Goal: Check status: Check status

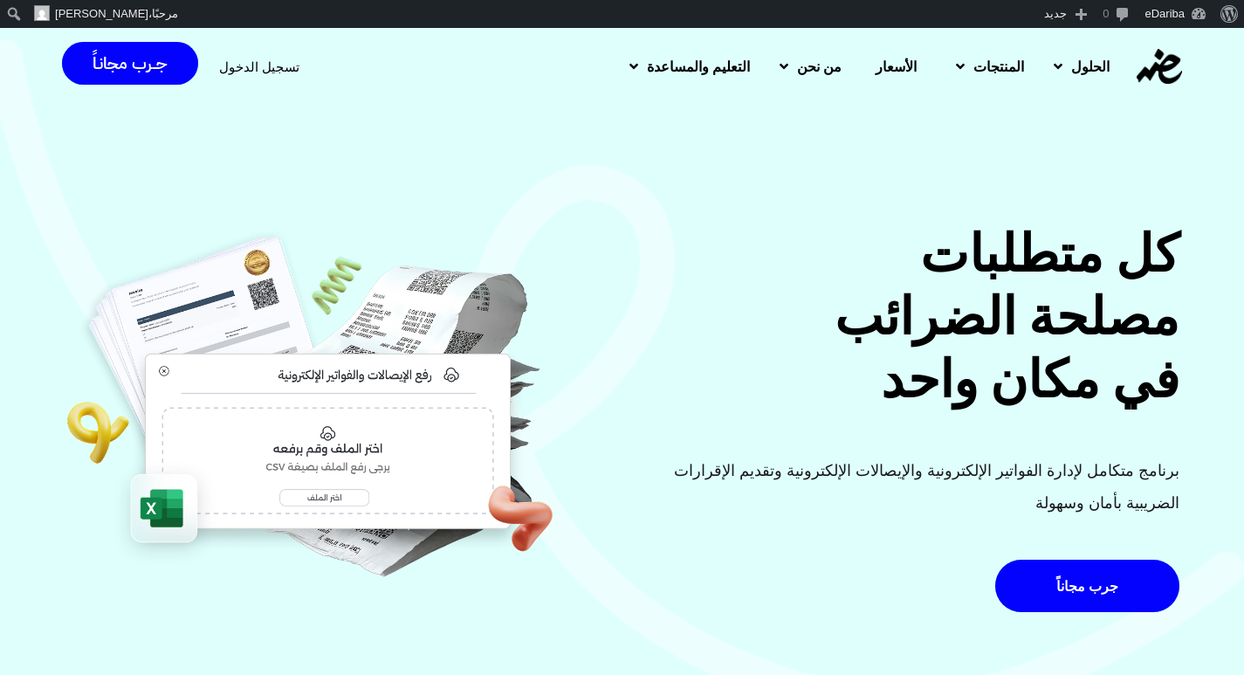
click at [266, 63] on span "تسجيل الدخول" at bounding box center [259, 66] width 80 height 13
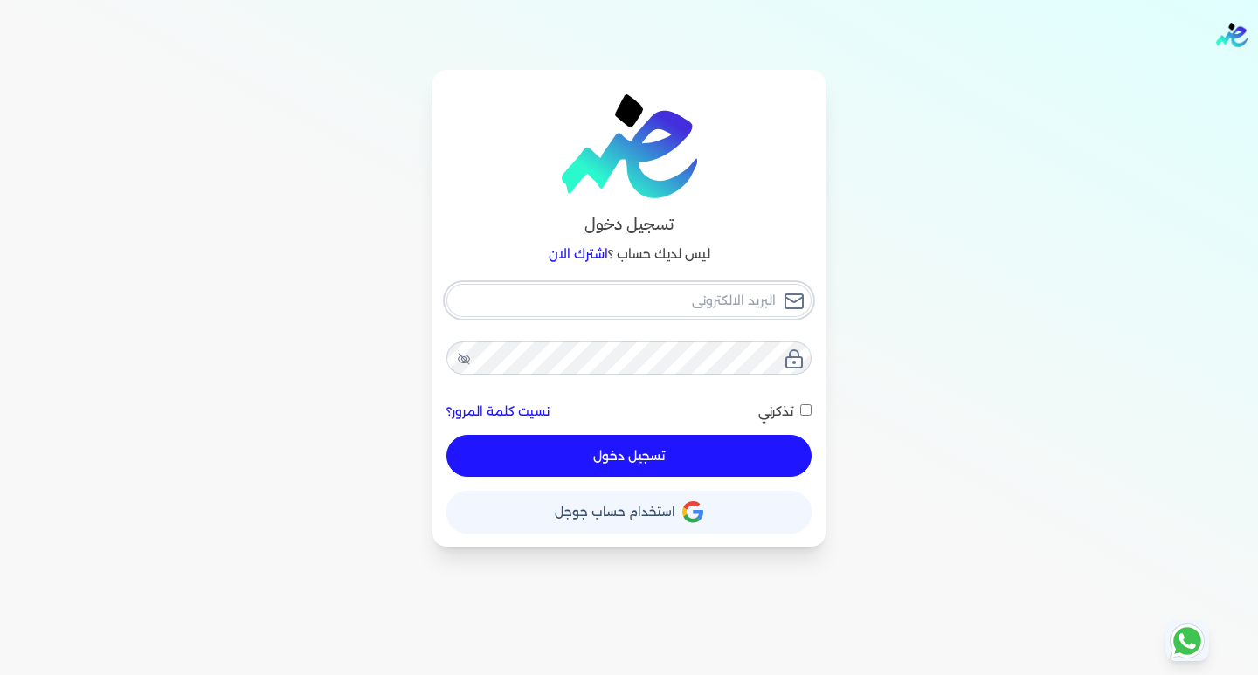
type input "[EMAIL_ADDRESS][DOMAIN_NAME]"
checkbox input "false"
click at [565, 294] on input "[EMAIL_ADDRESS][DOMAIN_NAME]" at bounding box center [628, 300] width 365 height 33
type input "[EMAIL_ADDRESS][DOMAIN_NAME]"
click at [604, 452] on button "تسجيل دخول" at bounding box center [628, 456] width 365 height 42
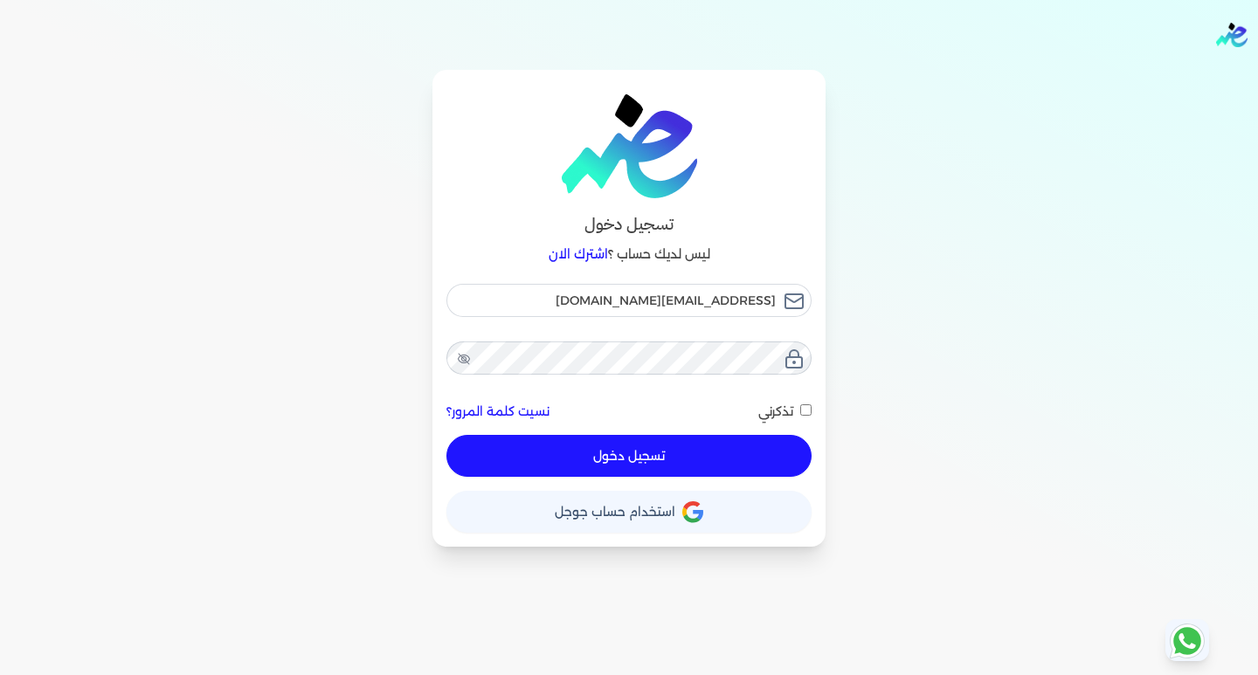
checkbox input "false"
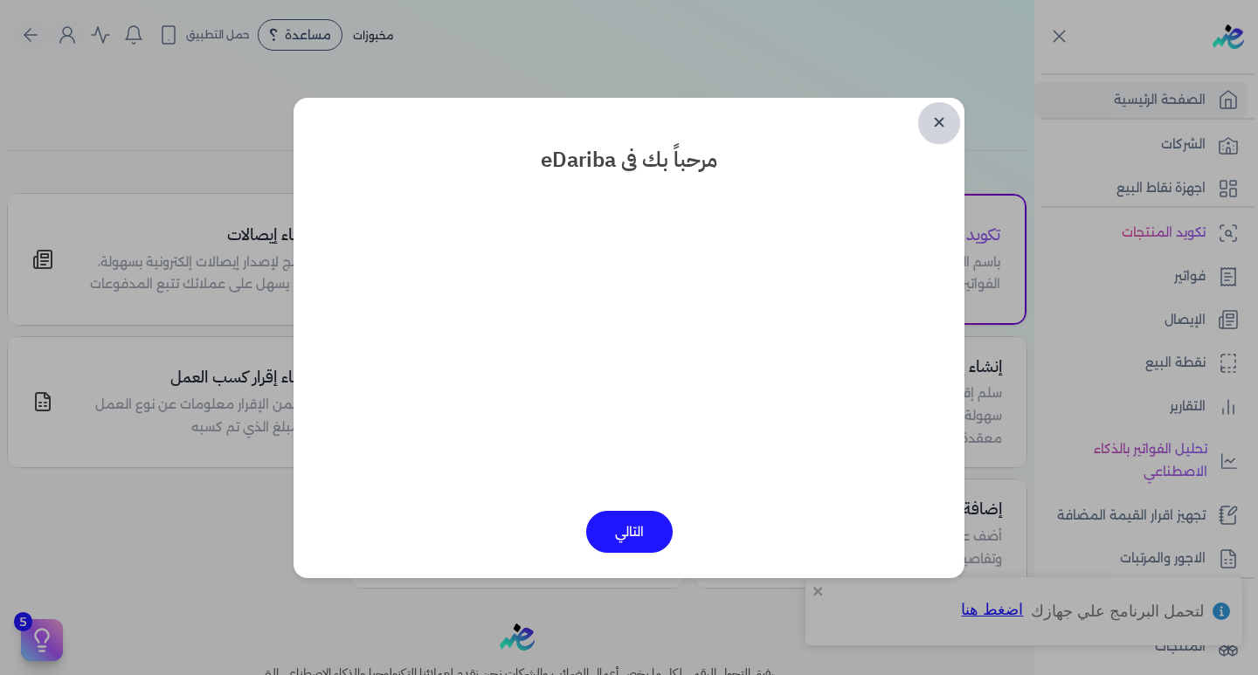
click at [936, 114] on link "✕" at bounding box center [939, 123] width 42 height 42
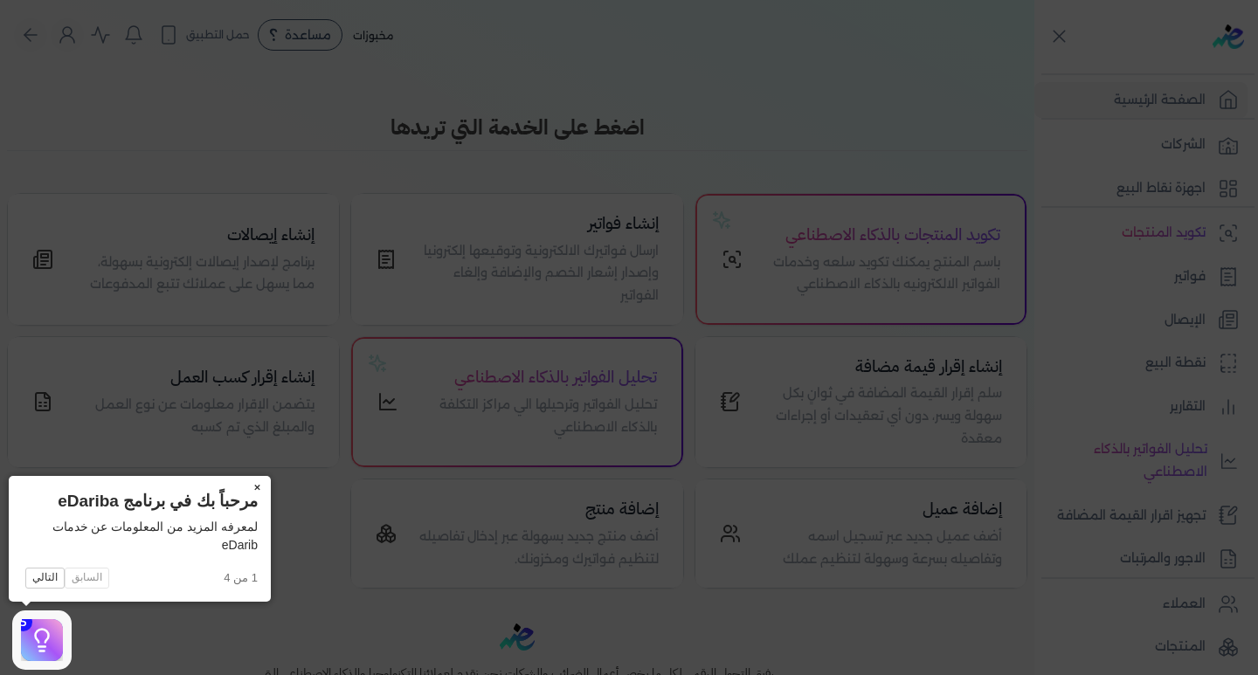
click at [253, 478] on button "×" at bounding box center [257, 488] width 28 height 24
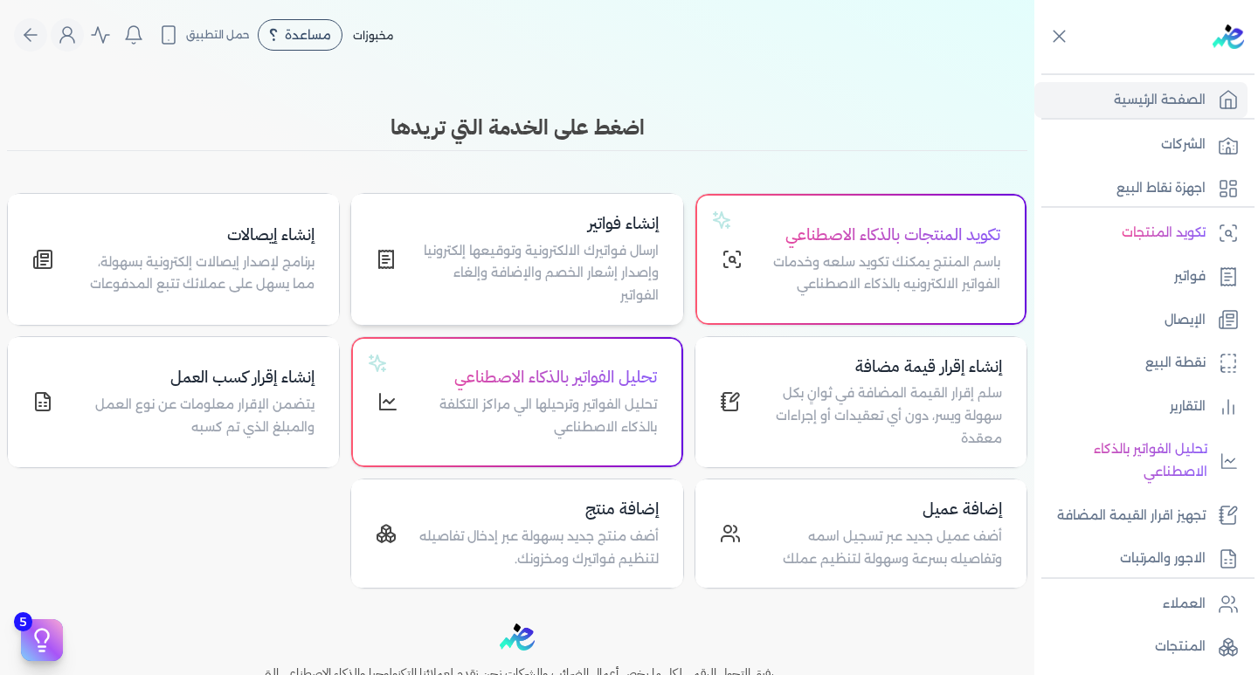
click at [520, 272] on p "ارسال فواتيرك الالكترونية وتوقيعها إلكترونيا وإصدار إشعار الخصم والإضافة وإلغاء…" at bounding box center [537, 273] width 240 height 67
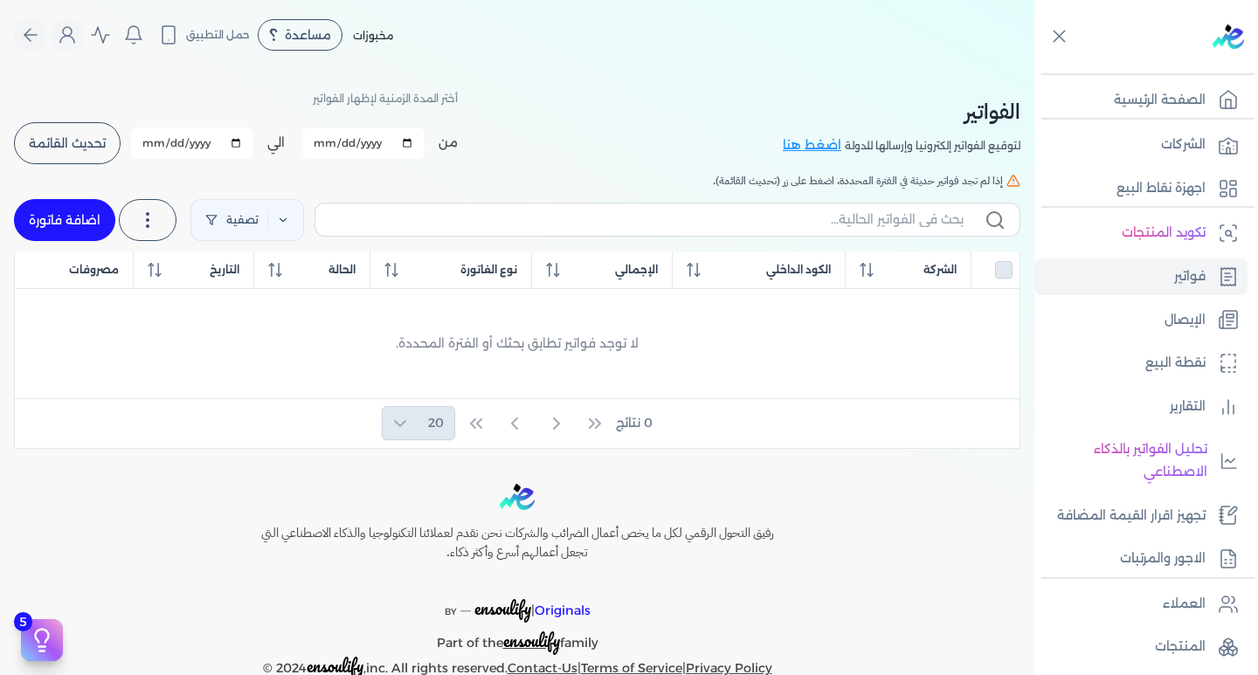
click at [73, 149] on span "تحديث القائمة" at bounding box center [67, 143] width 77 height 12
click at [74, 147] on span "تحديث القائمة" at bounding box center [67, 143] width 77 height 12
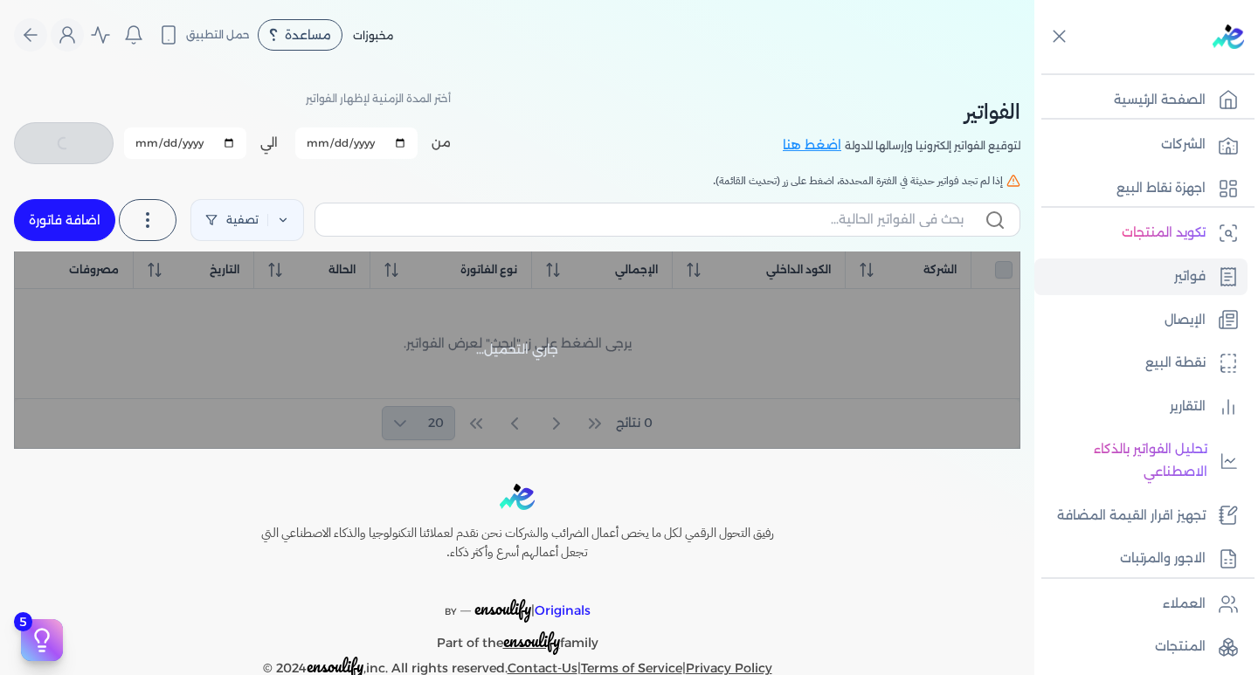
click at [346, 152] on input "[DATE]" at bounding box center [356, 143] width 122 height 31
checkbox input "false"
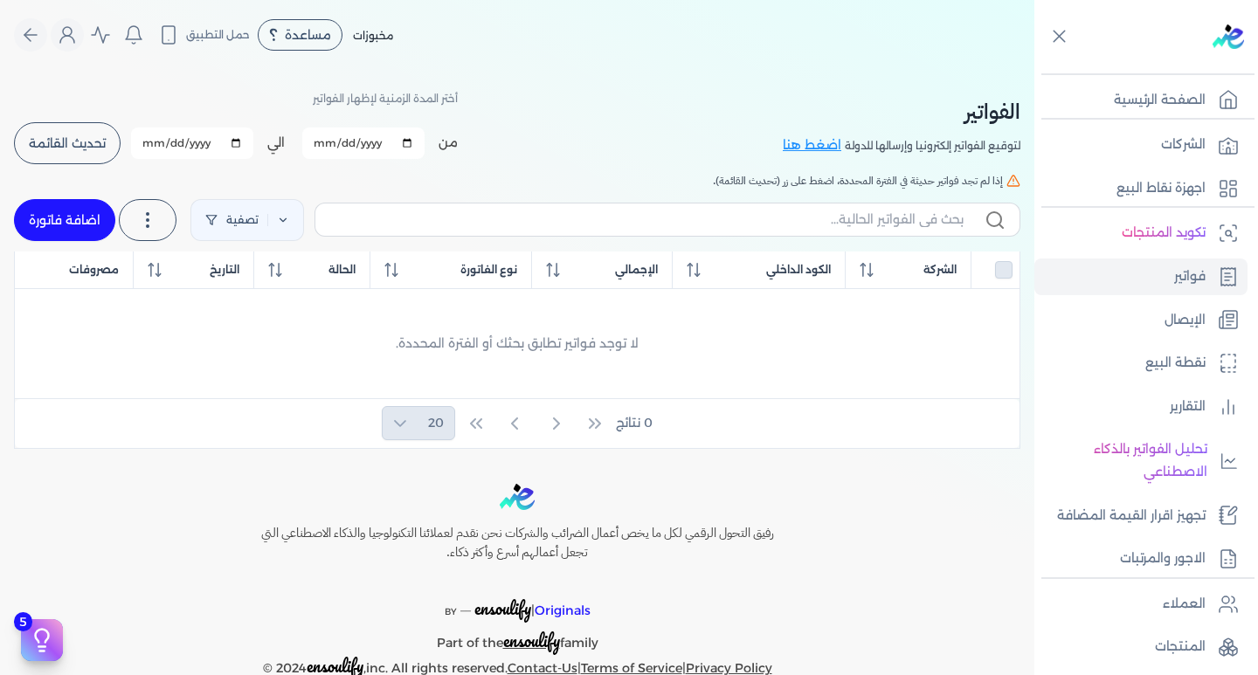
click at [346, 149] on input "[DATE]" at bounding box center [363, 143] width 122 height 31
click at [334, 143] on input "[DATE]" at bounding box center [363, 143] width 122 height 31
click at [410, 147] on input "[DATE]" at bounding box center [363, 143] width 122 height 31
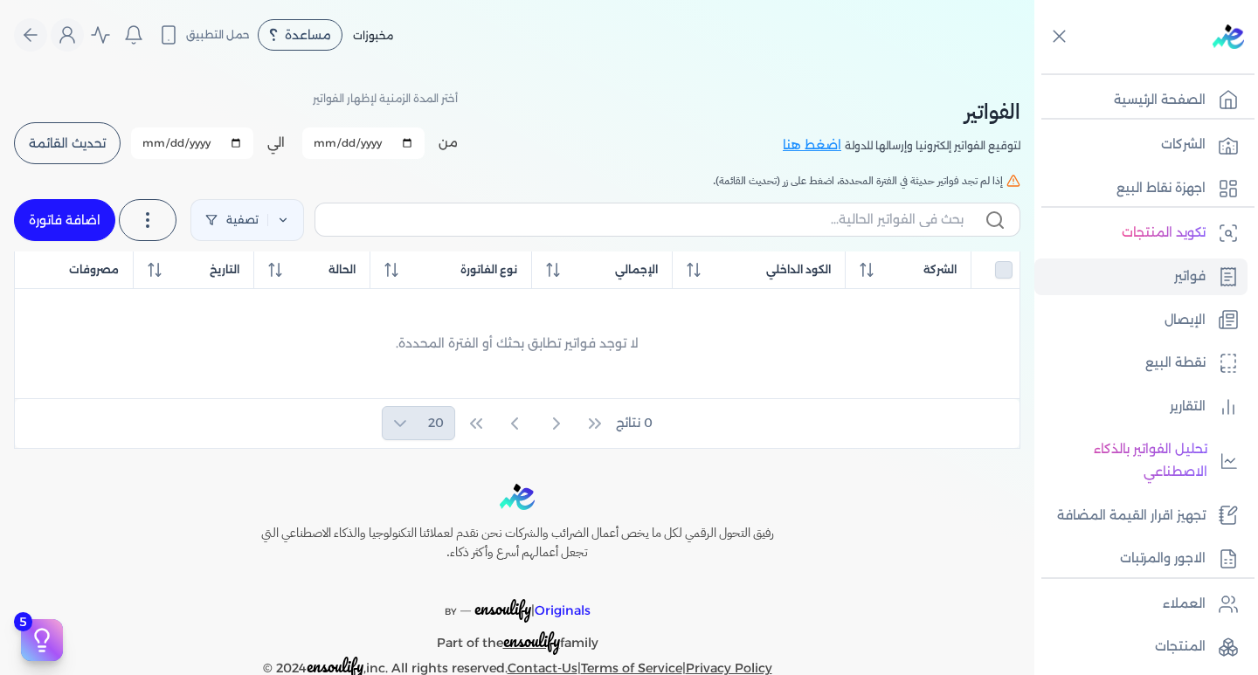
click at [367, 141] on input "[DATE]" at bounding box center [363, 143] width 122 height 31
click at [410, 148] on input "[DATE]" at bounding box center [363, 143] width 122 height 31
type input "[DATE]"
click at [245, 144] on input "[DATE]" at bounding box center [192, 143] width 122 height 31
type input "[DATE]"
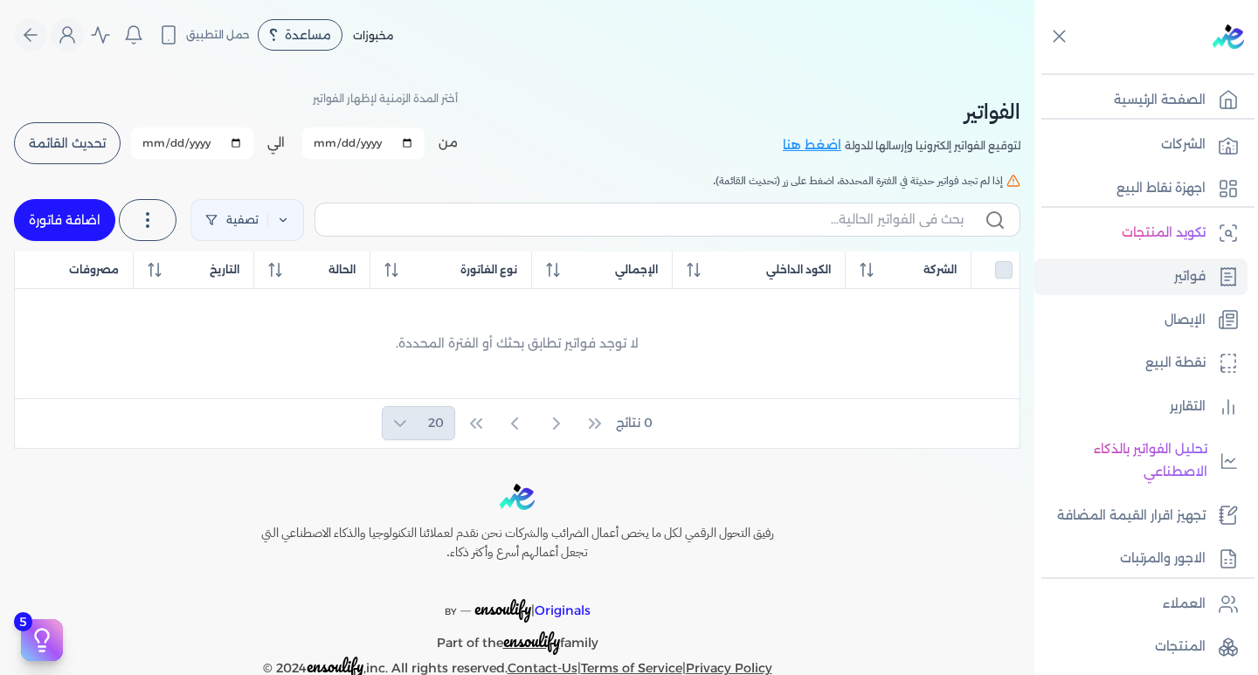
click at [73, 123] on button "تحديث القائمة" at bounding box center [67, 143] width 107 height 42
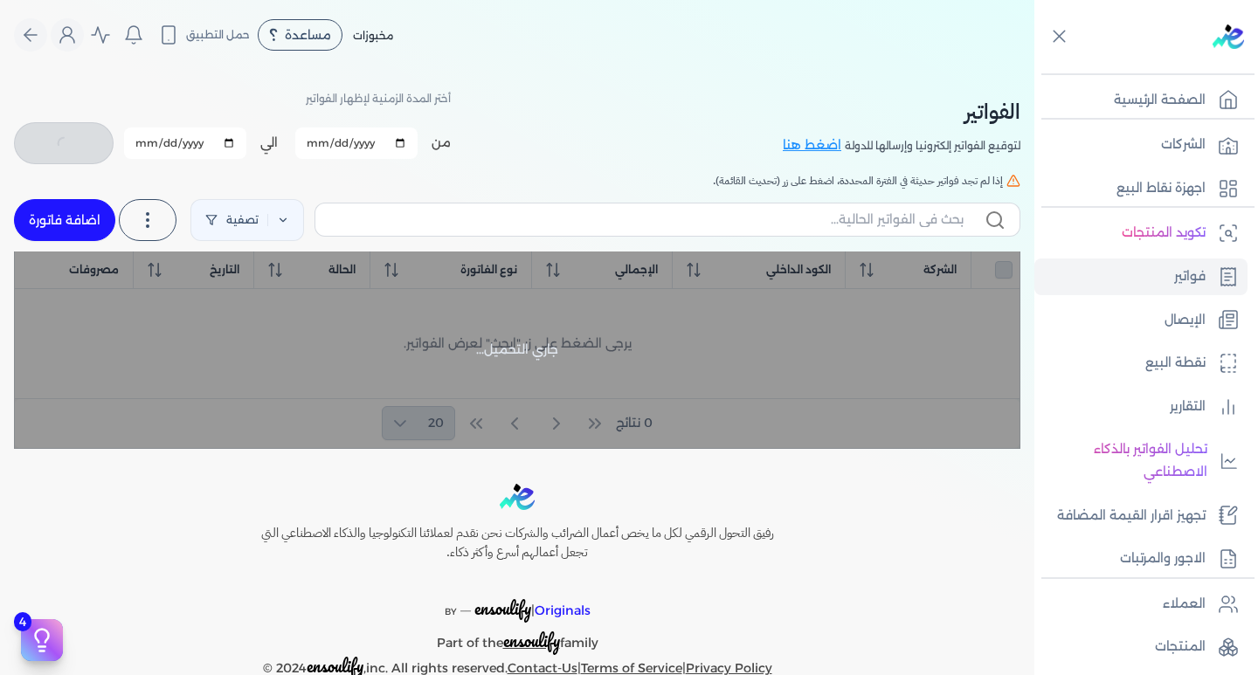
checkbox input "false"
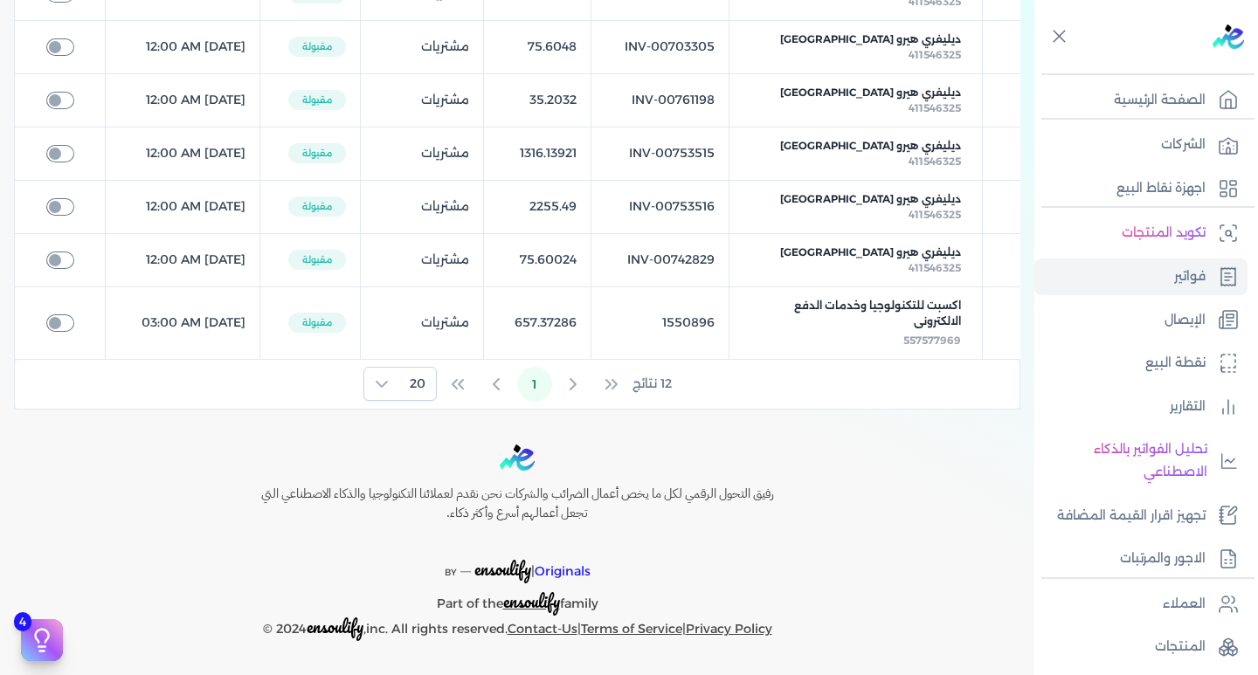
scroll to position [125, 0]
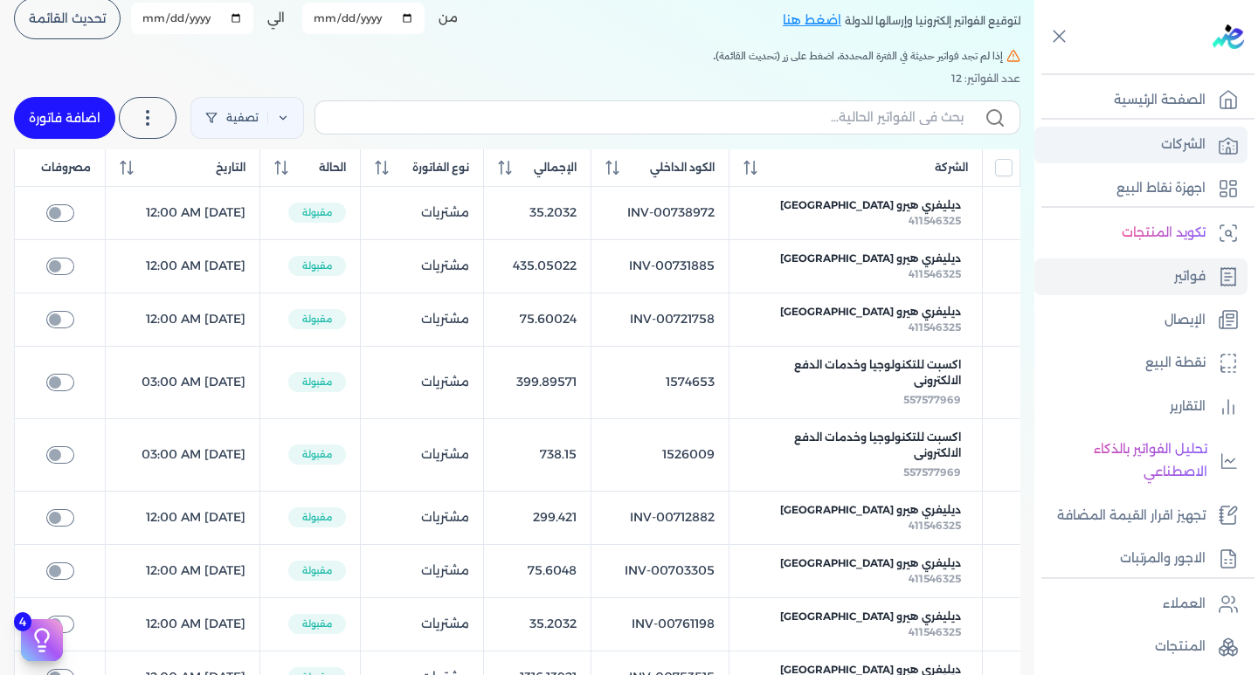
click at [1199, 151] on p "الشركات" at bounding box center [1183, 145] width 45 height 23
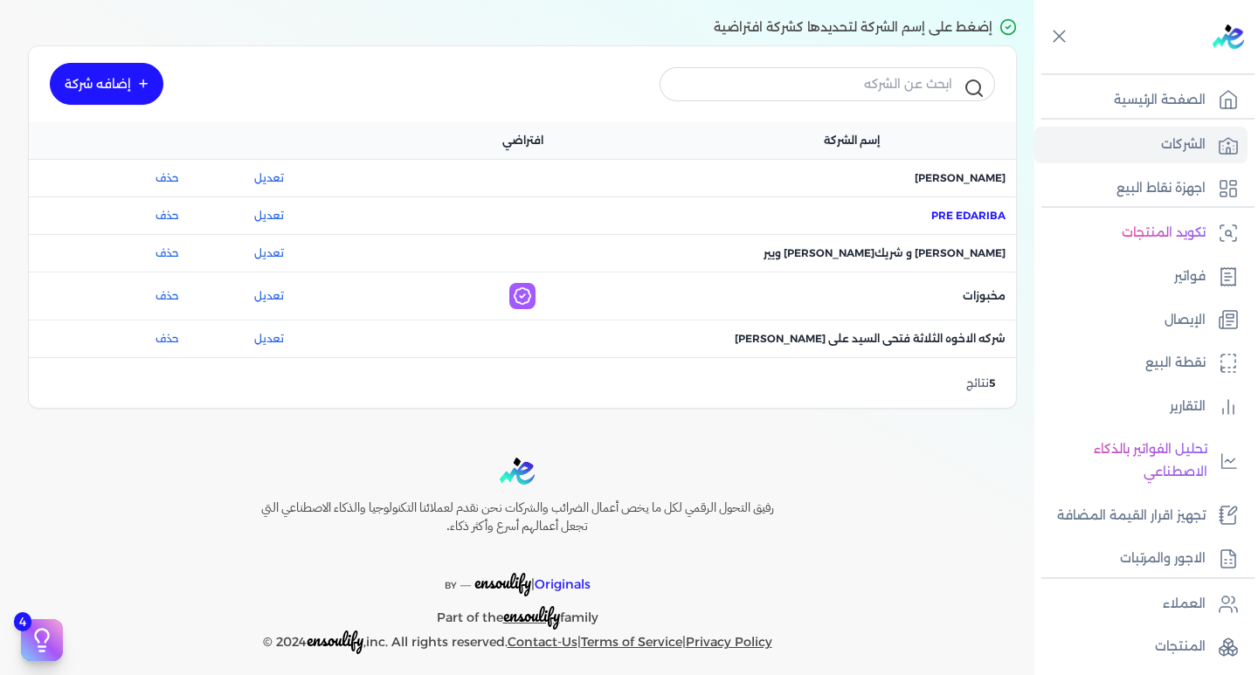
click at [968, 210] on span "اسم الشركة : Pre eDariba" at bounding box center [968, 216] width 74 height 16
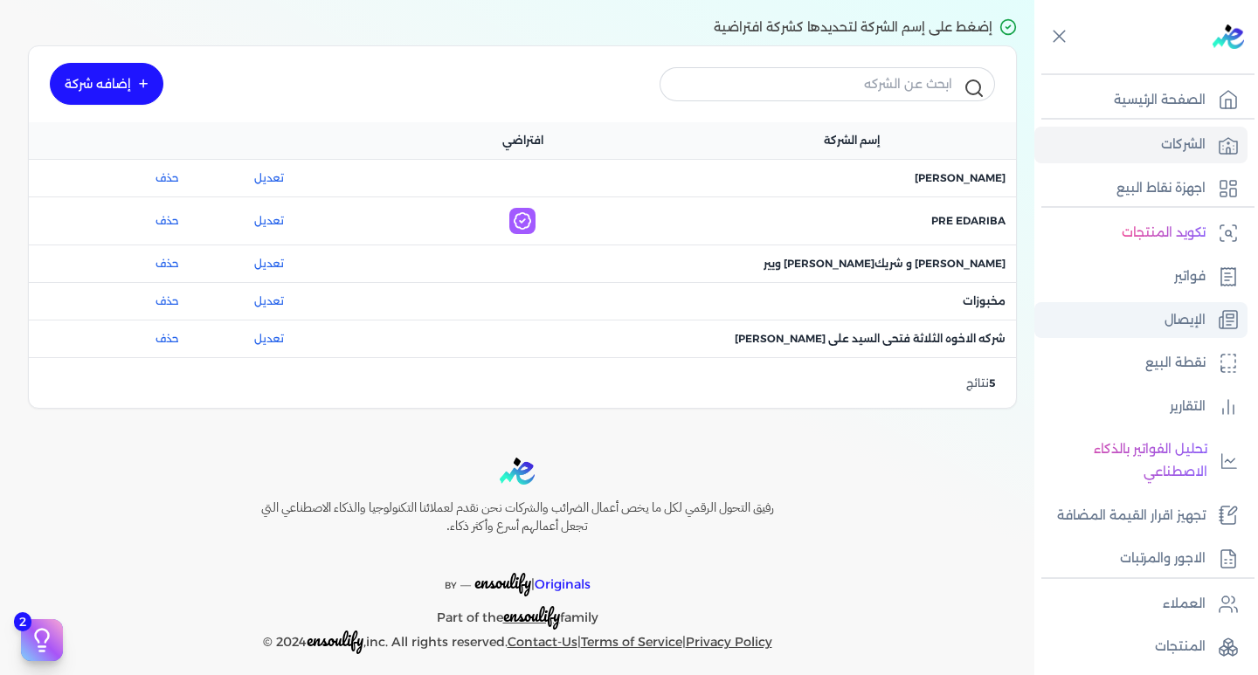
click at [1177, 318] on p "الإيصال" at bounding box center [1184, 320] width 41 height 23
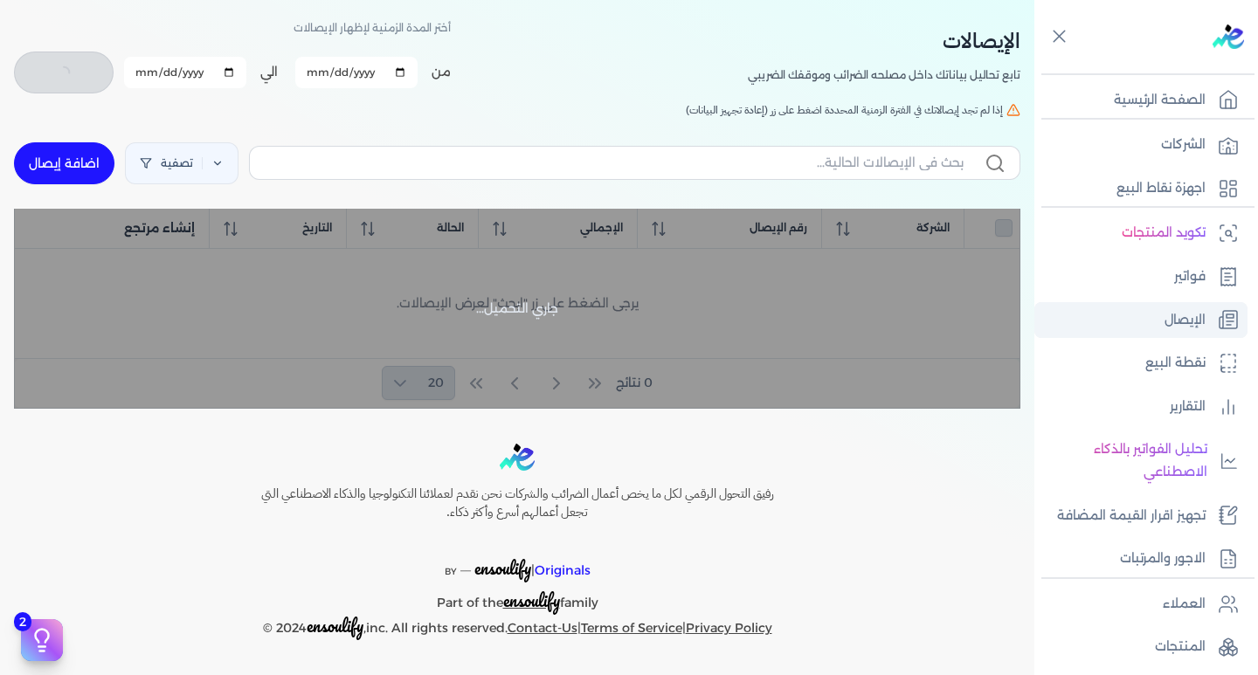
scroll to position [71, 0]
checkbox input "false"
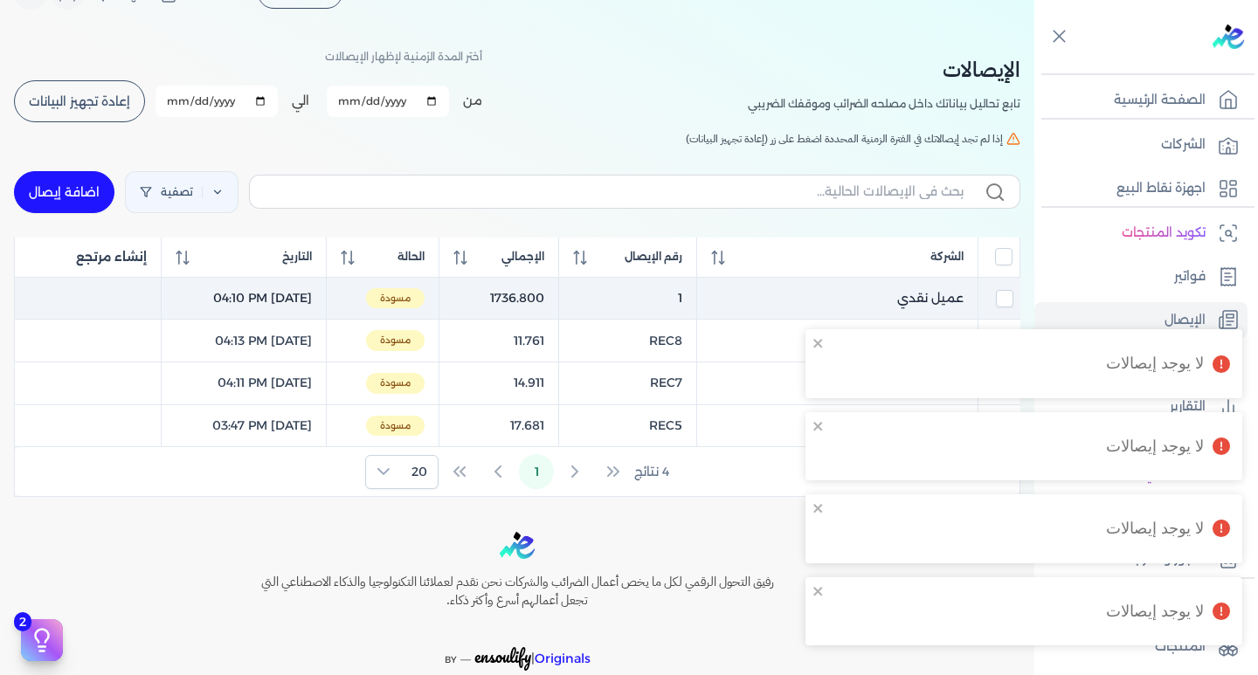
scroll to position [0, 0]
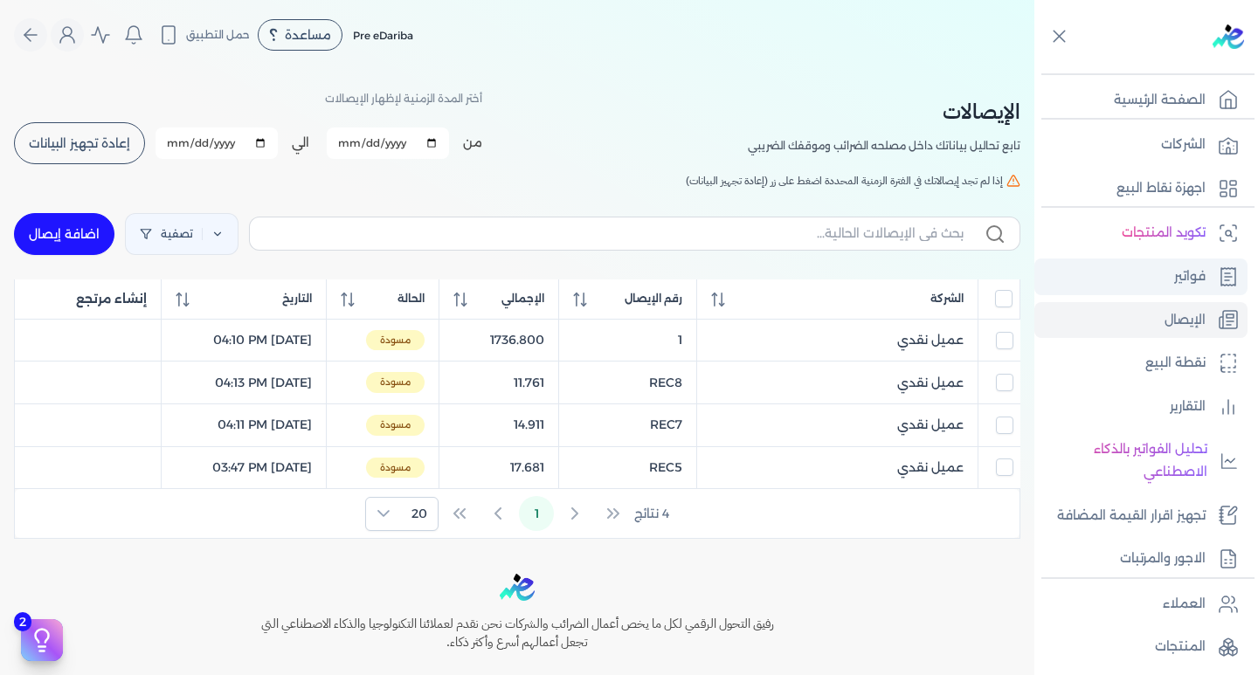
click at [1188, 282] on p "فواتير" at bounding box center [1189, 276] width 31 height 23
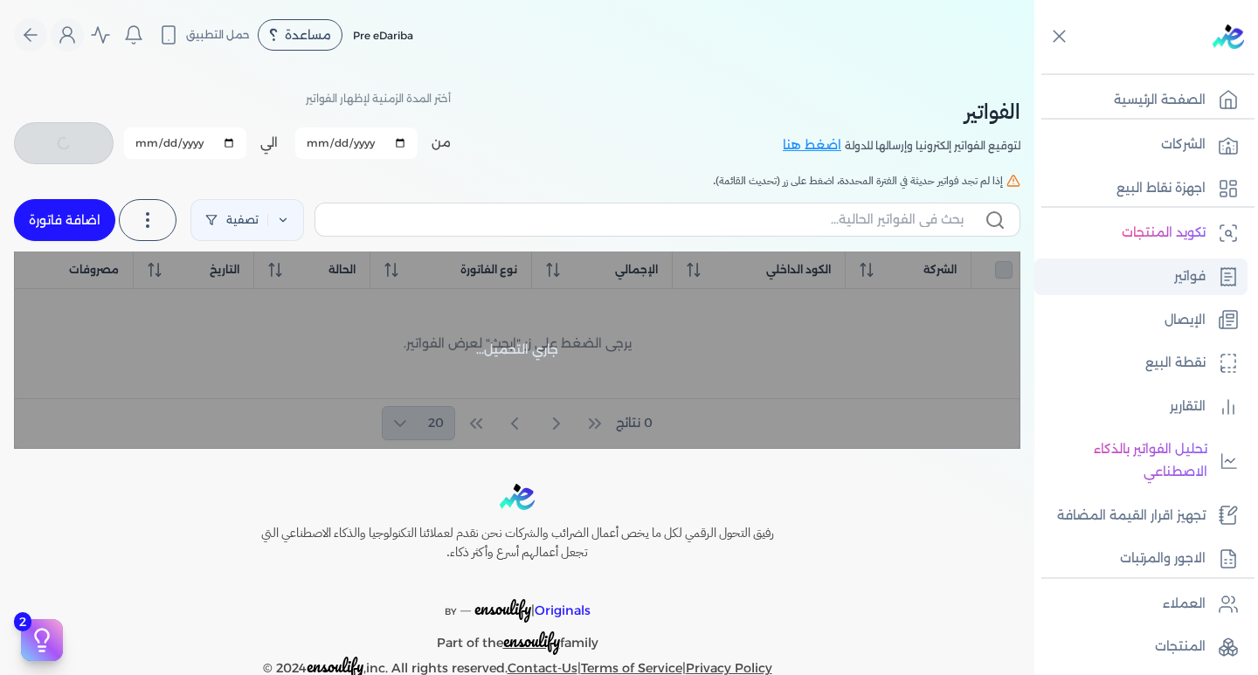
checkbox input "false"
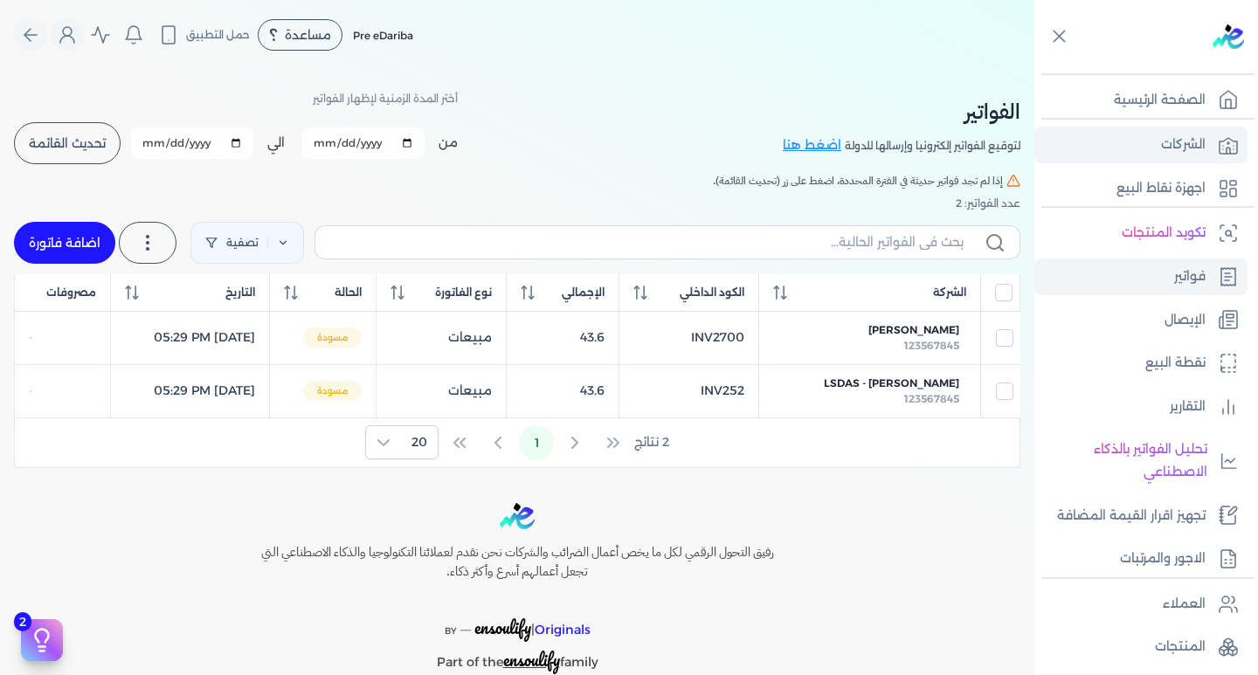
click at [1169, 147] on p "الشركات" at bounding box center [1183, 145] width 45 height 23
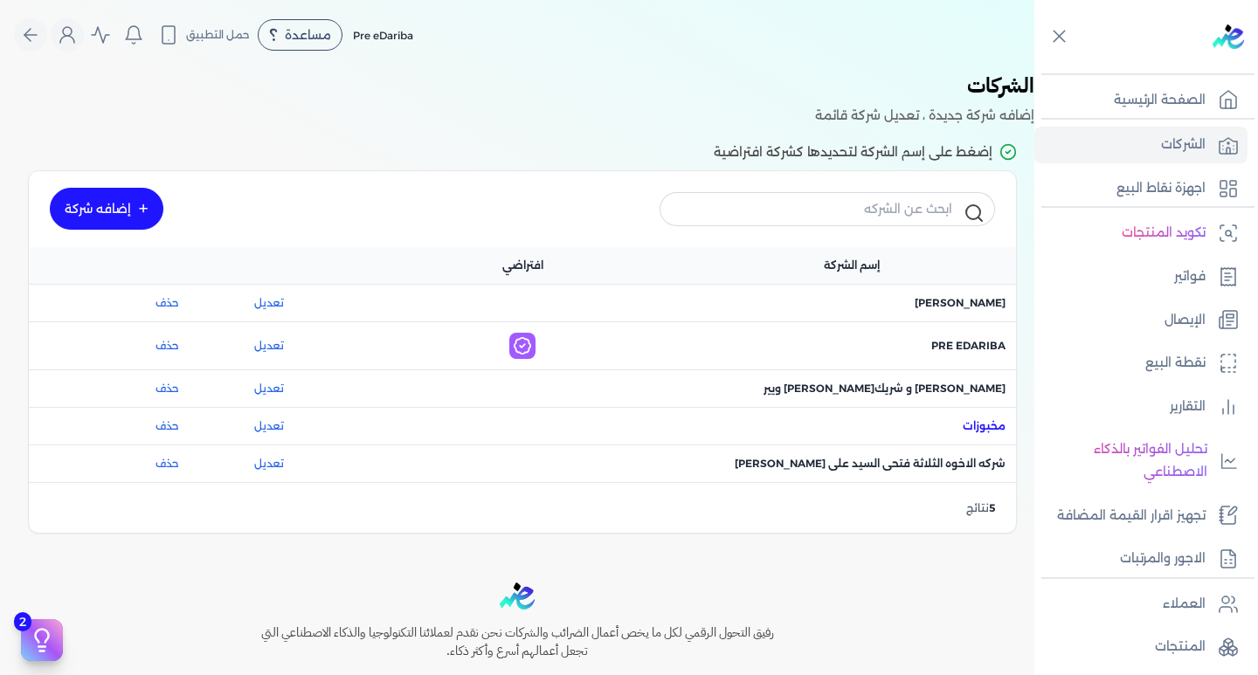
click at [986, 421] on span "اسم الشركة : مخبوزات" at bounding box center [983, 426] width 43 height 16
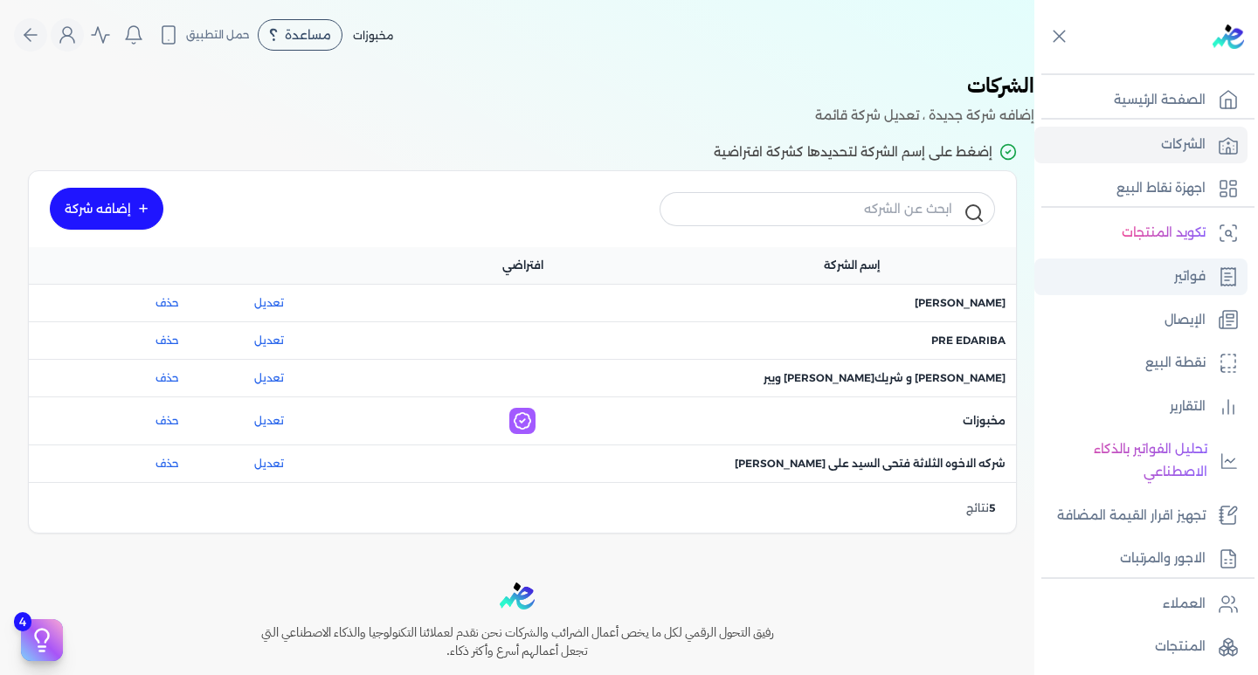
click at [1221, 272] on icon at bounding box center [1228, 276] width 14 height 17
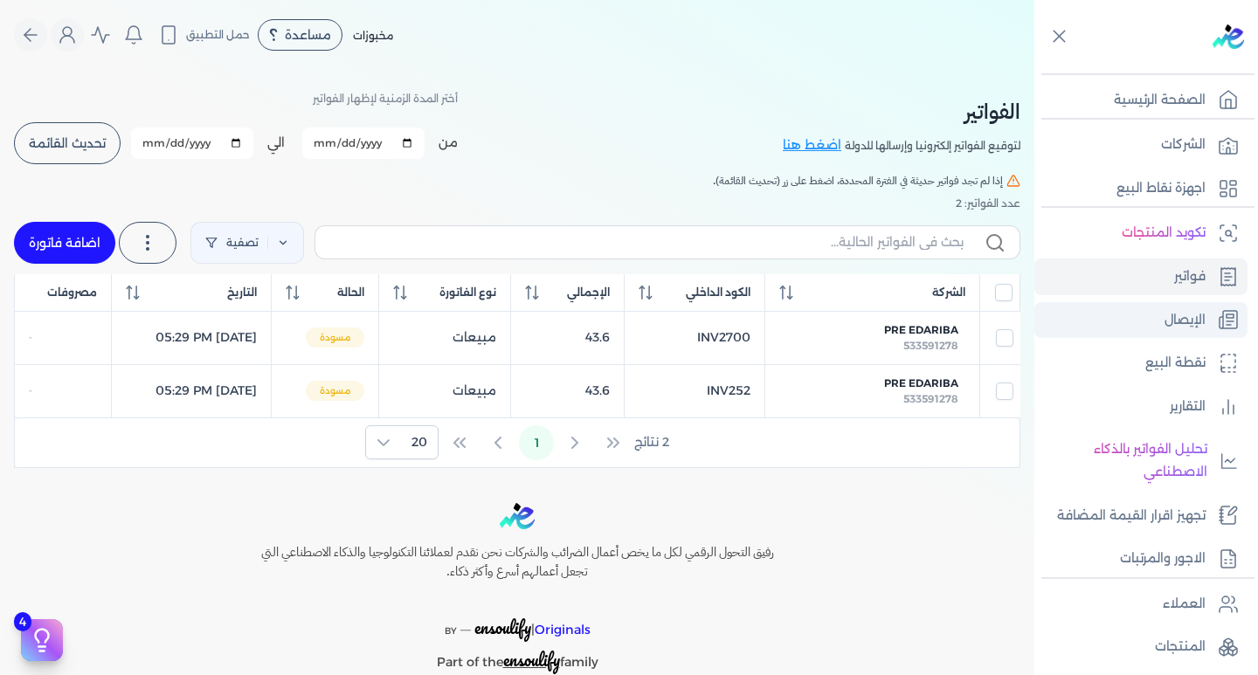
click at [1121, 314] on link "الإيصال" at bounding box center [1140, 320] width 213 height 37
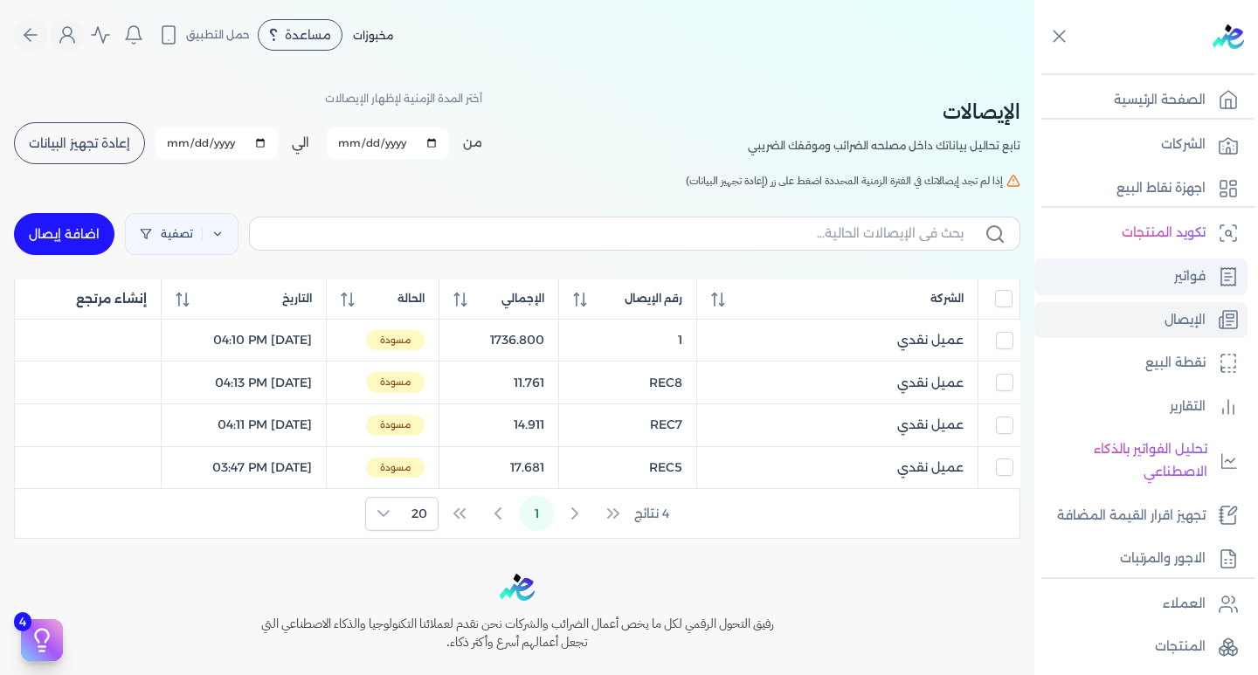
click at [1101, 265] on link "فواتير" at bounding box center [1140, 276] width 213 height 37
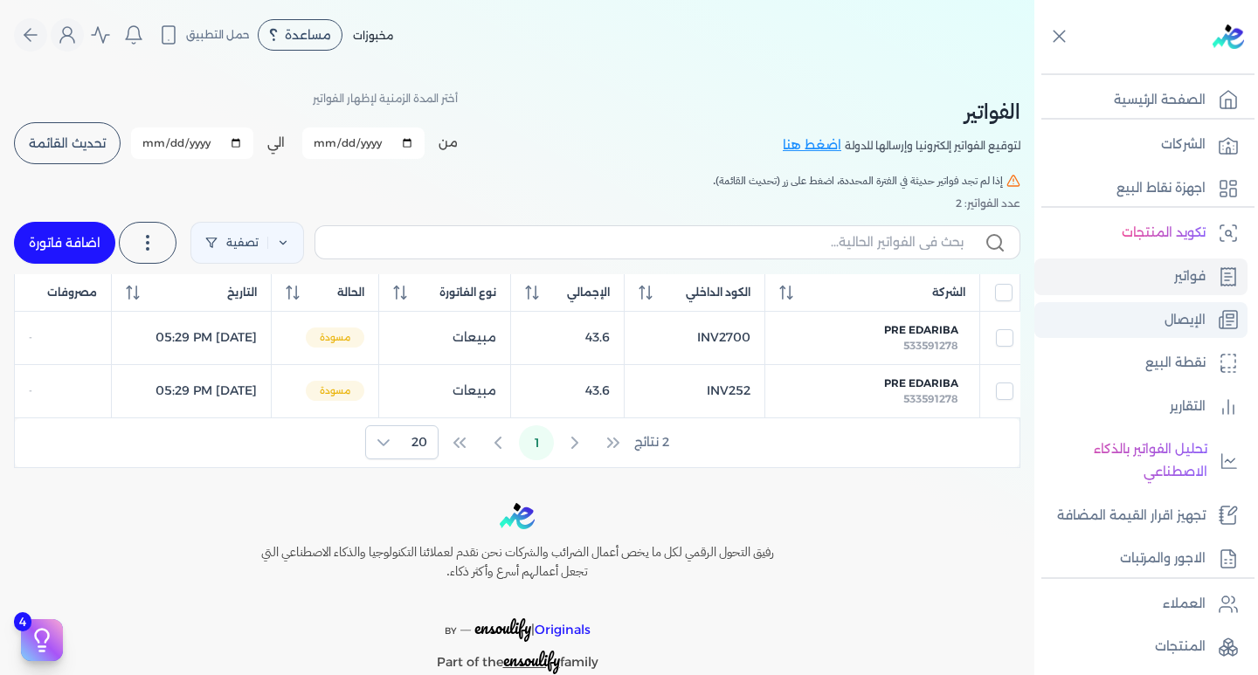
click at [1148, 310] on link "الإيصال" at bounding box center [1140, 320] width 213 height 37
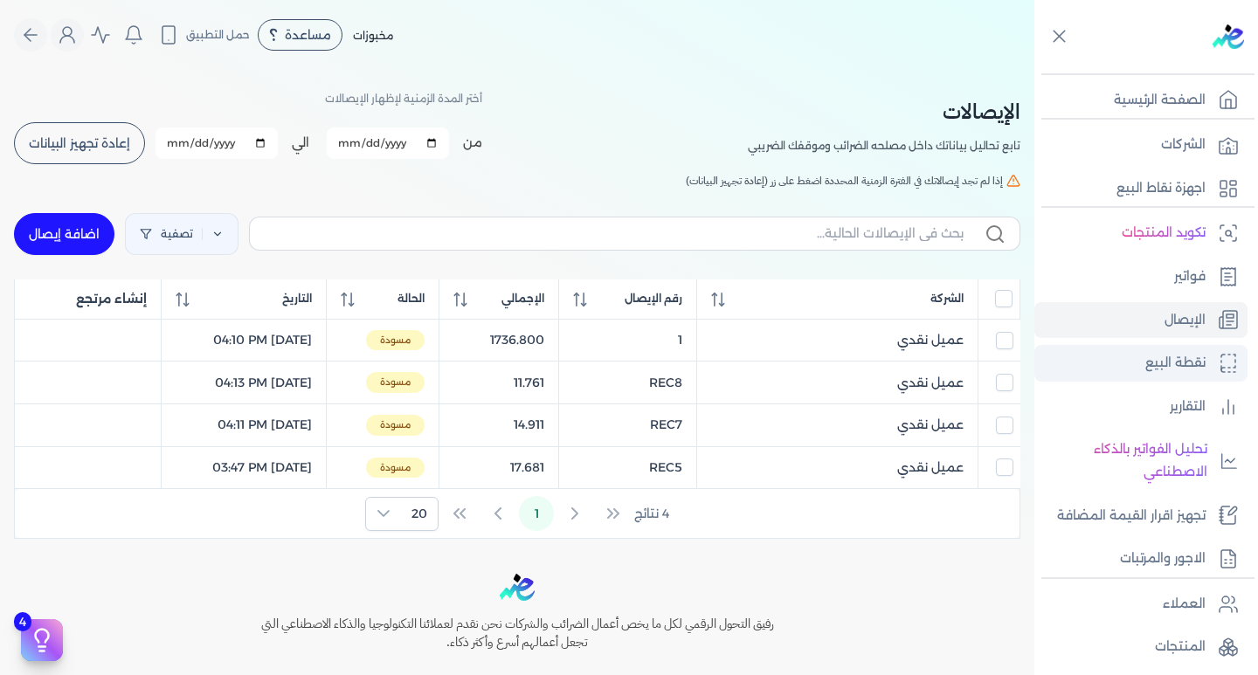
click at [1147, 362] on p "نقطة البيع" at bounding box center [1175, 363] width 60 height 23
select select
select select "EGP"
select select "EGS"
select select "B"
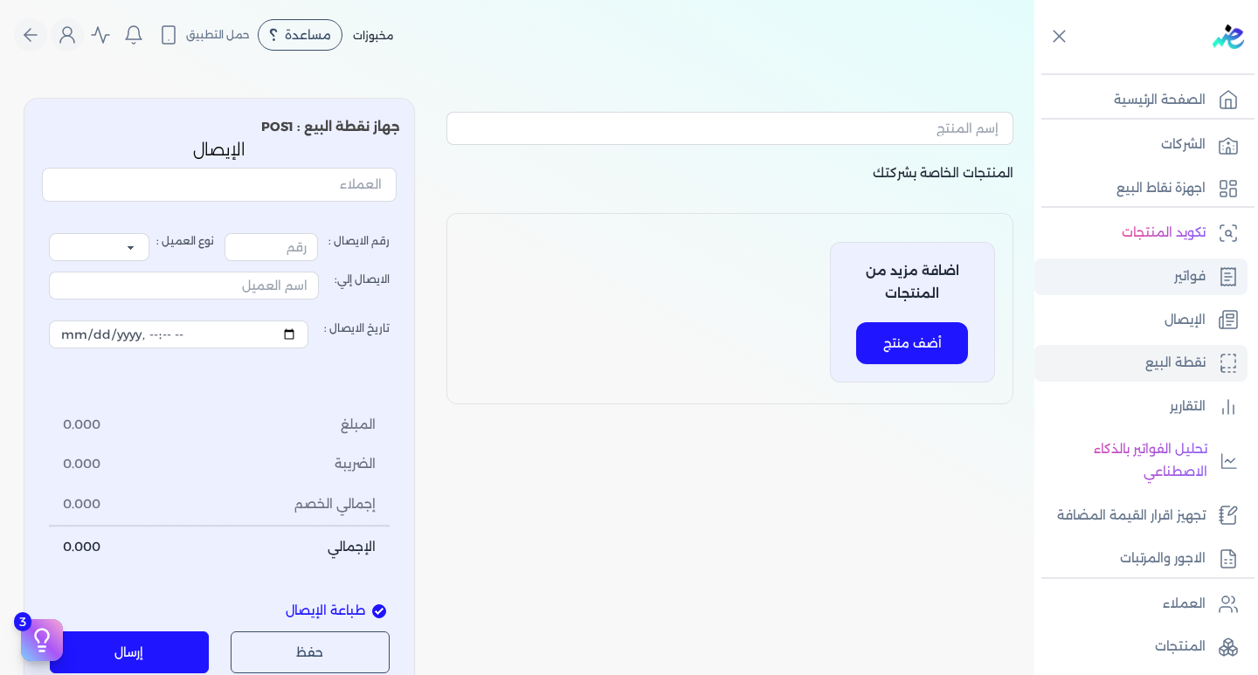
click at [1174, 275] on p "فواتير" at bounding box center [1189, 276] width 31 height 23
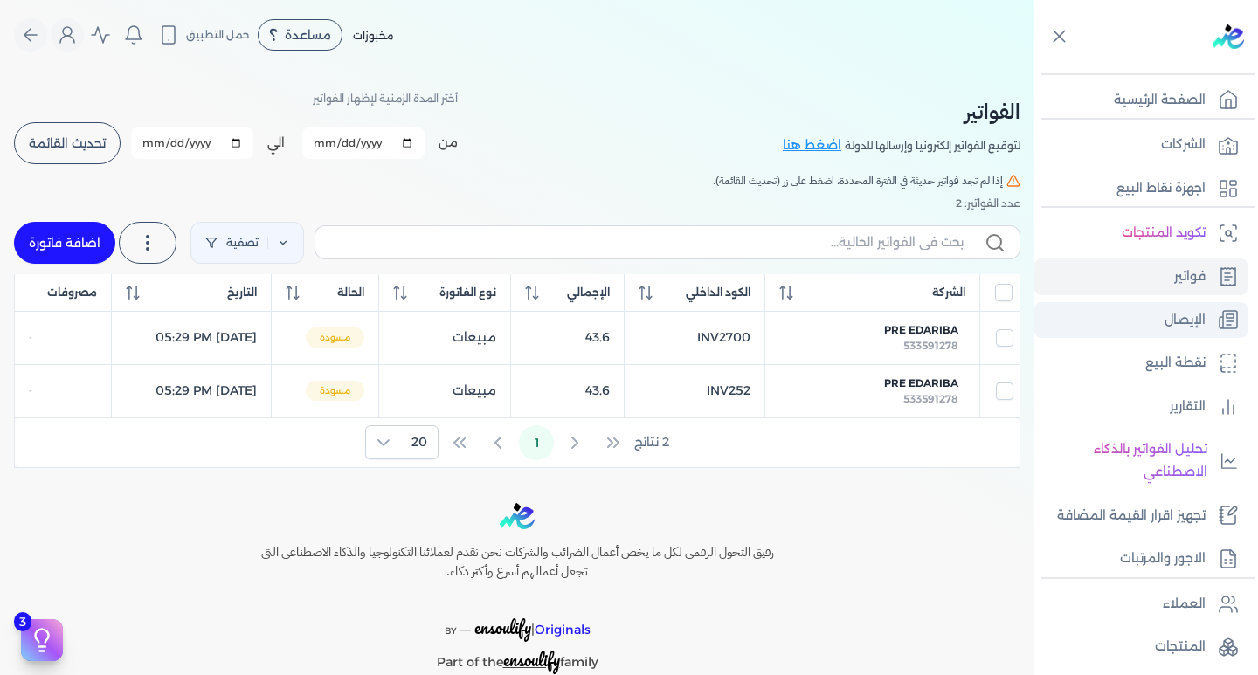
click at [1187, 309] on p "الإيصال" at bounding box center [1184, 320] width 41 height 23
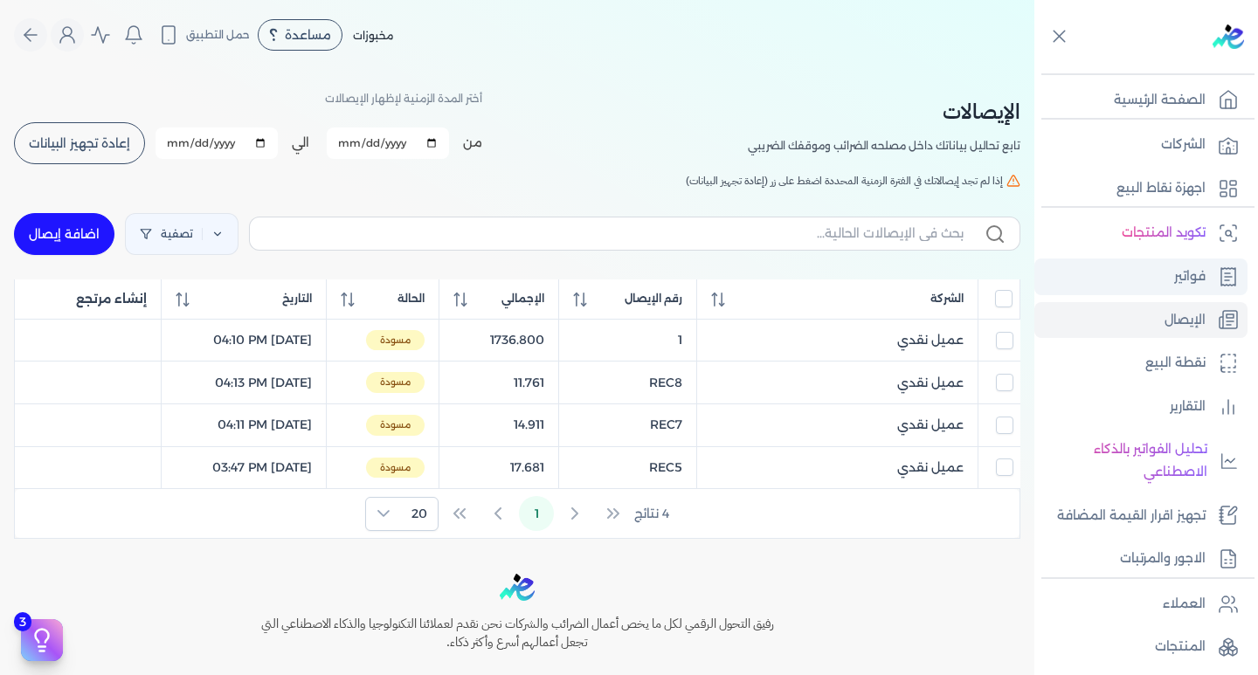
click at [1192, 282] on p "فواتير" at bounding box center [1189, 276] width 31 height 23
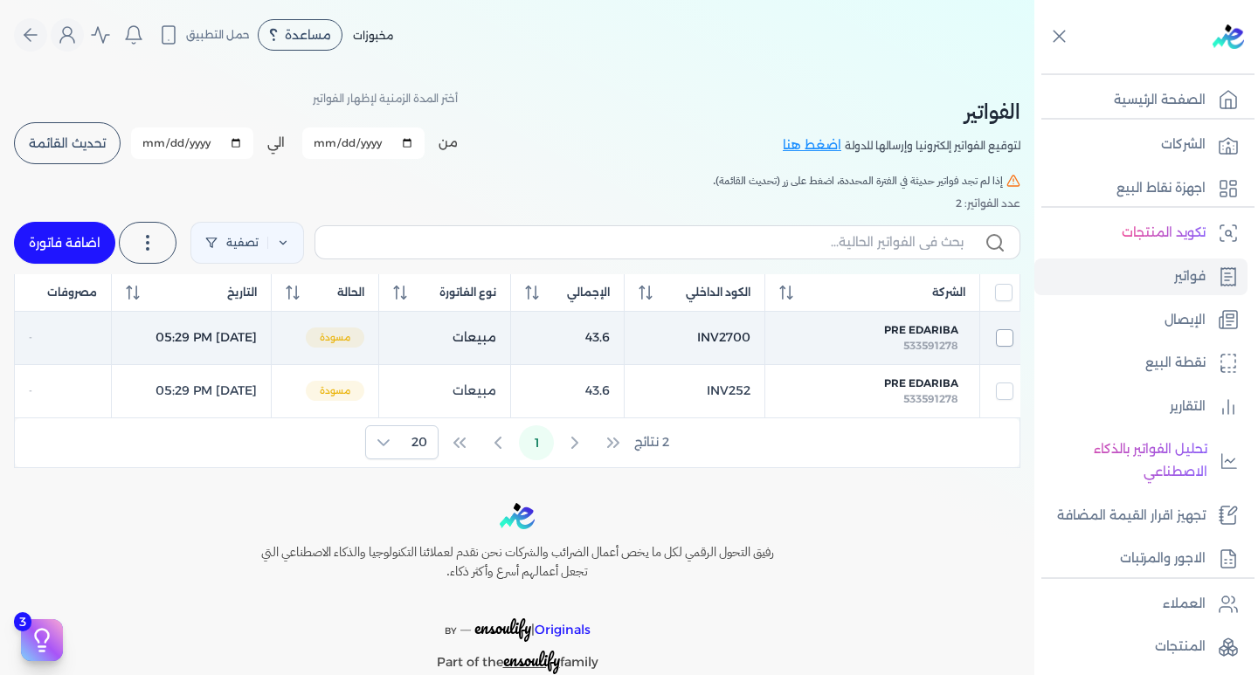
click at [1004, 339] on input "checkbox" at bounding box center [1004, 337] width 17 height 17
checkbox input "true"
checkbox input "false"
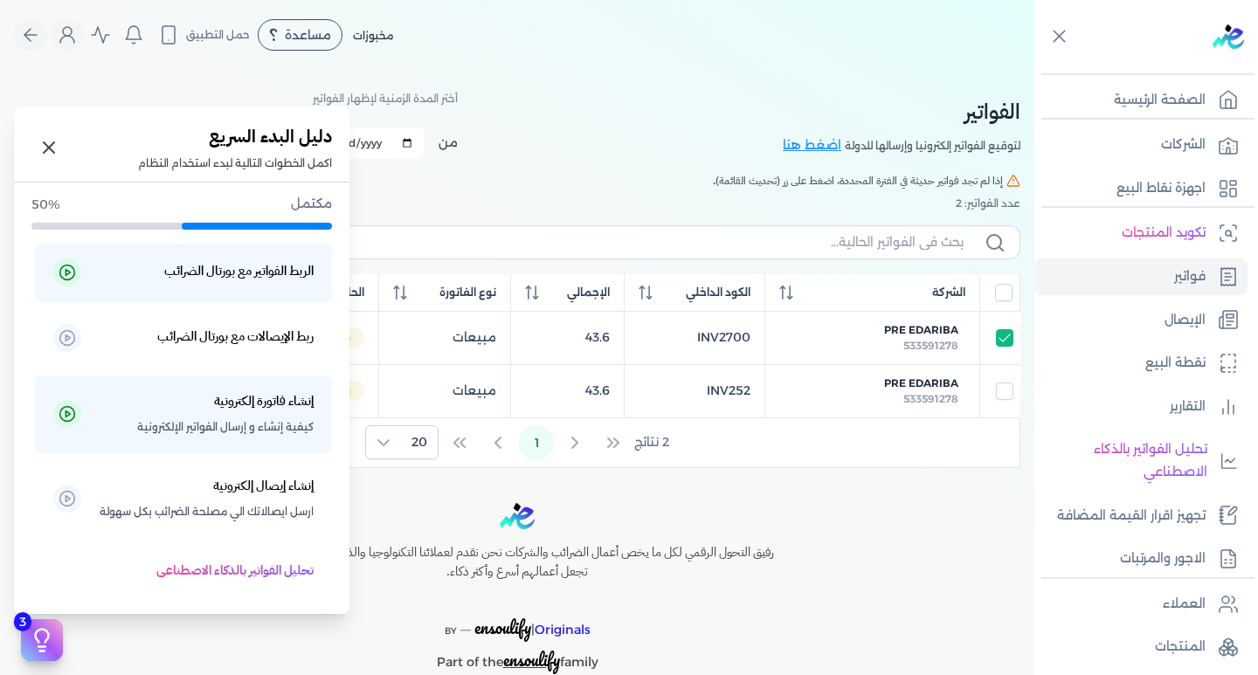
click at [26, 638] on button "3" at bounding box center [42, 640] width 42 height 42
click at [65, 410] on link at bounding box center [67, 414] width 28 height 28
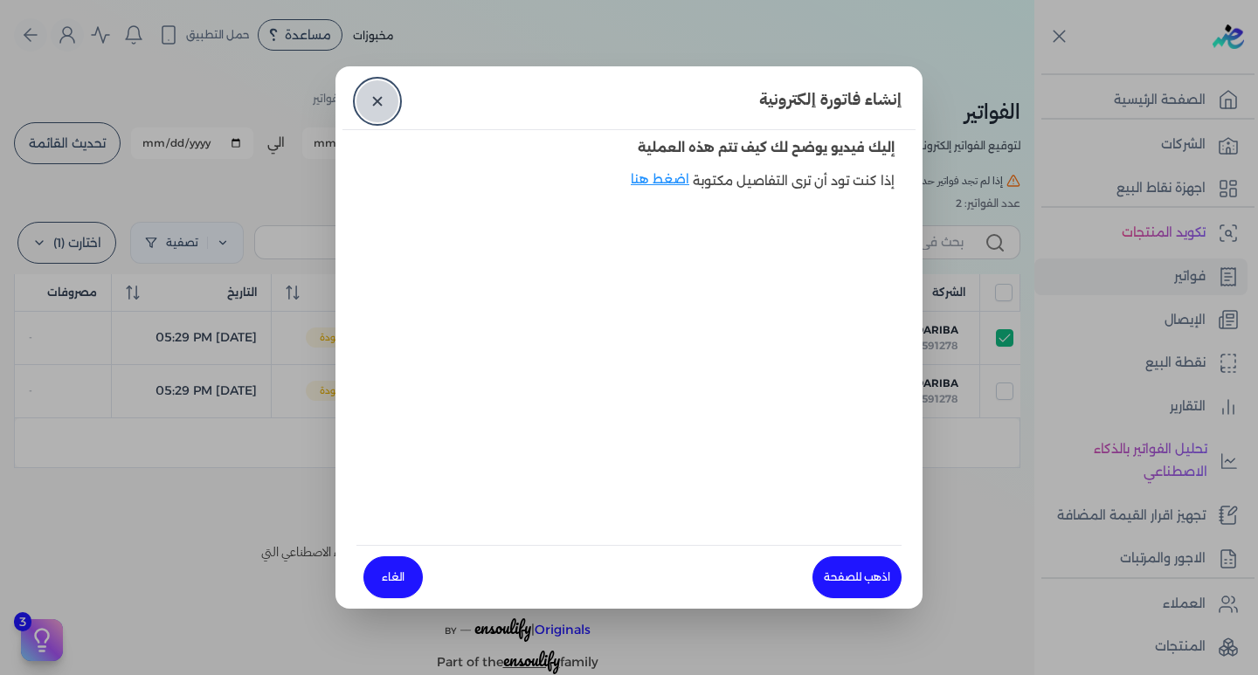
click at [378, 106] on link "✕" at bounding box center [377, 101] width 42 height 42
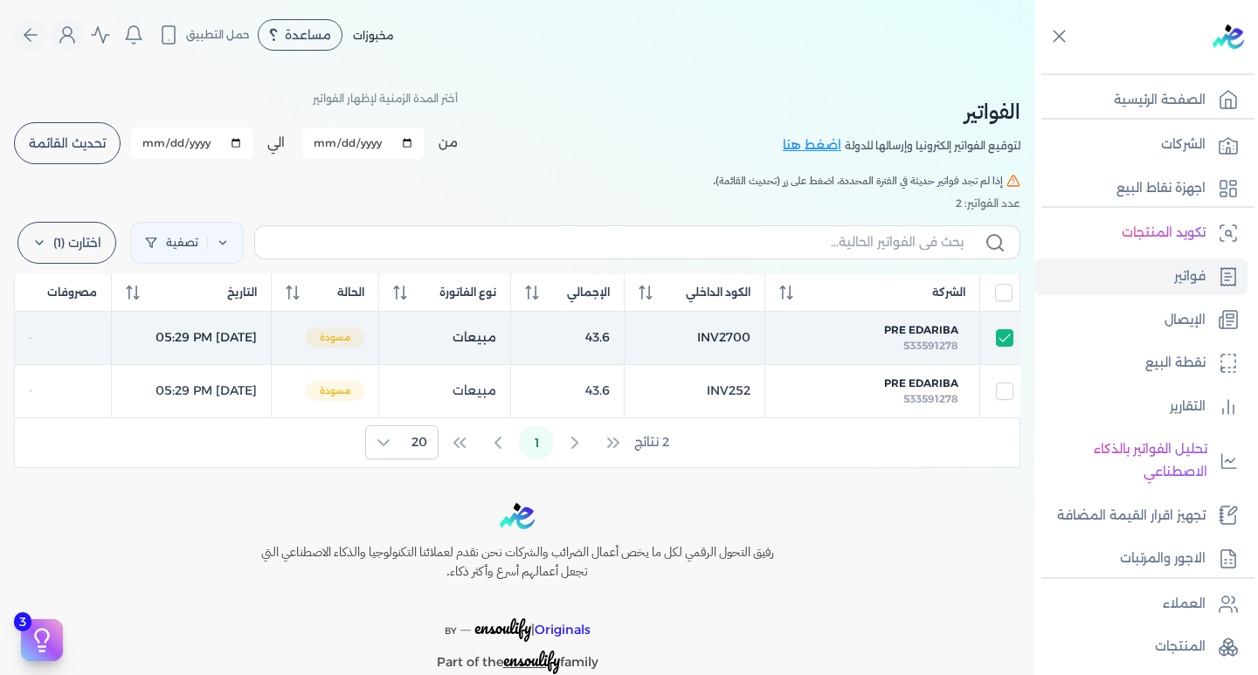
click at [1013, 338] on td at bounding box center [1000, 337] width 40 height 53
checkbox input "false"
click at [1008, 337] on input "checkbox" at bounding box center [1004, 337] width 17 height 17
checkbox input "true"
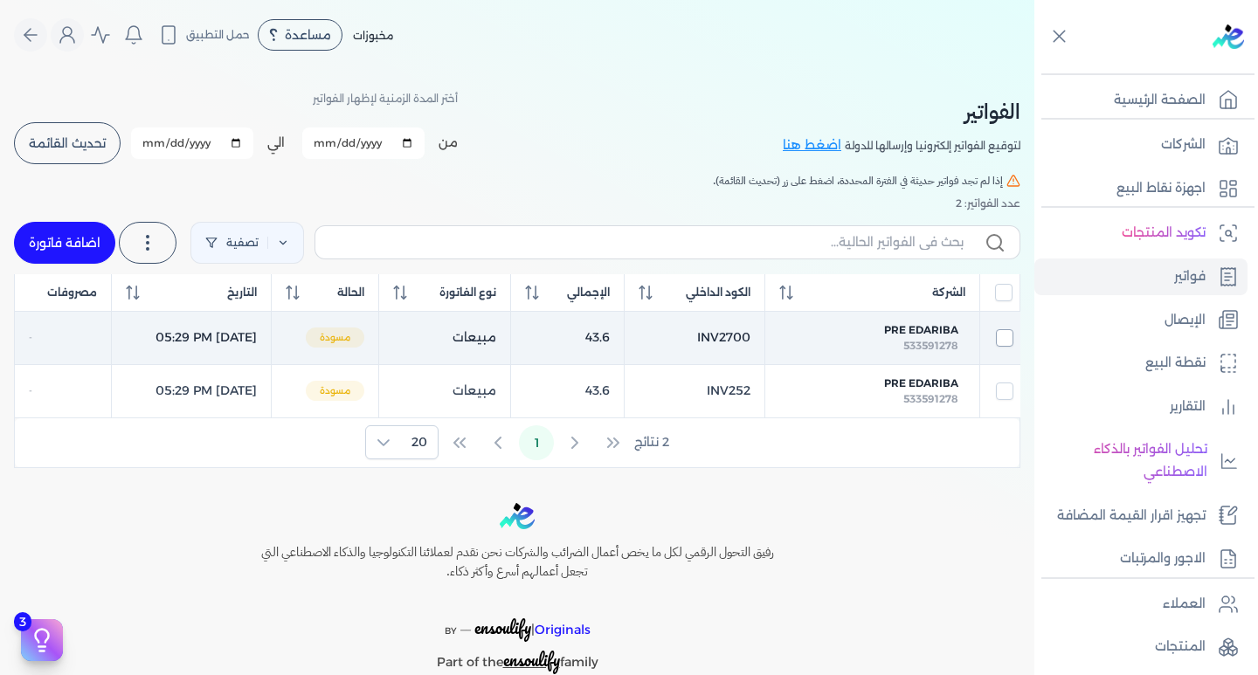
checkbox input "false"
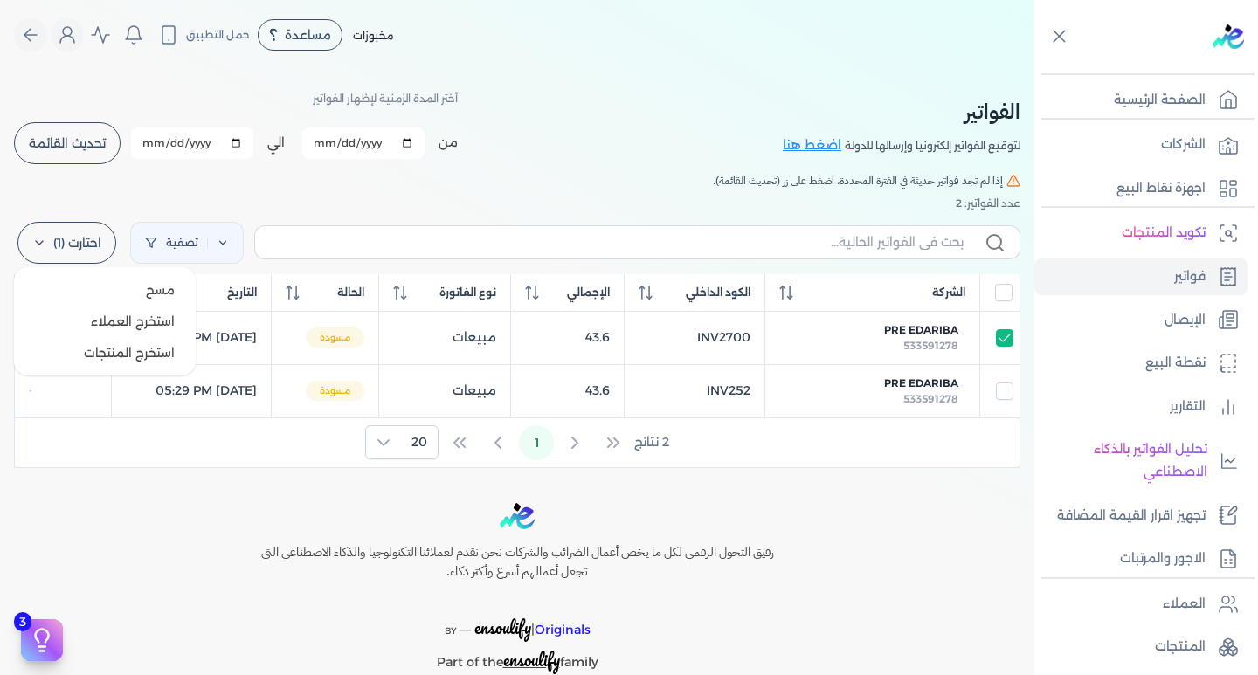
click at [40, 242] on icon at bounding box center [39, 243] width 14 height 14
click at [107, 183] on h5 "إذا لم تجد فواتير حديثة في الفترة المحددة، اضغط على زر (تحديث القائمة)." at bounding box center [517, 181] width 1006 height 16
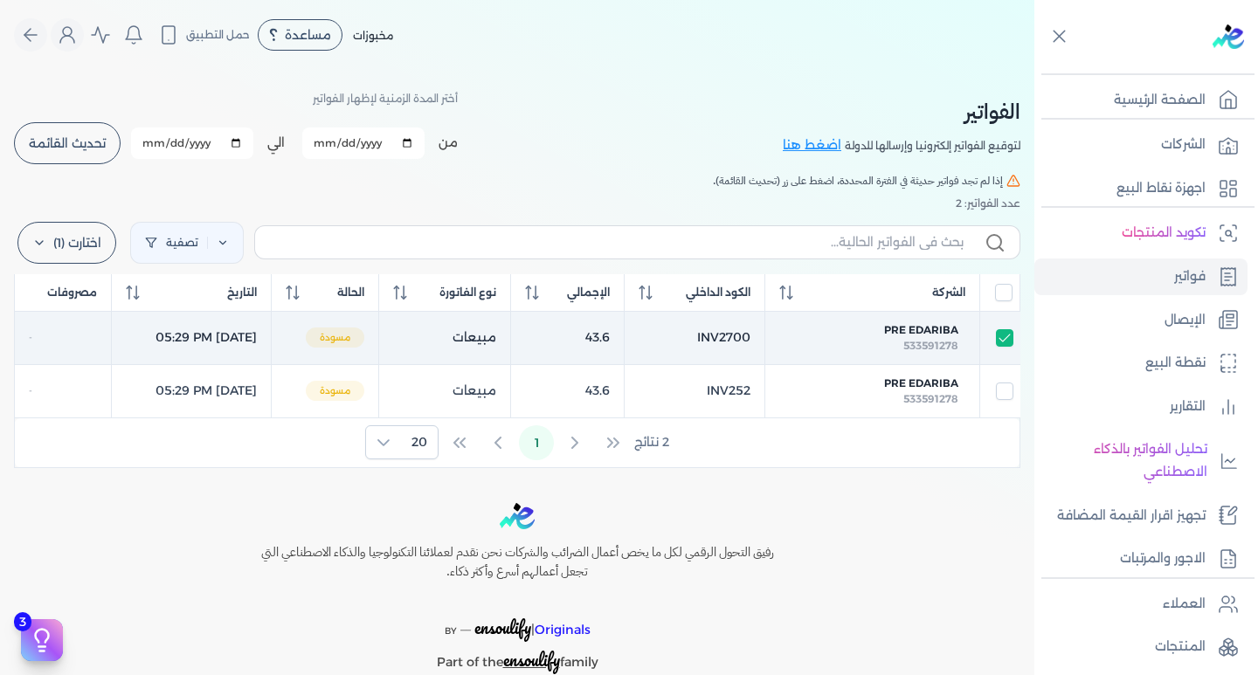
click at [1014, 341] on td at bounding box center [1000, 337] width 40 height 53
checkbox input "false"
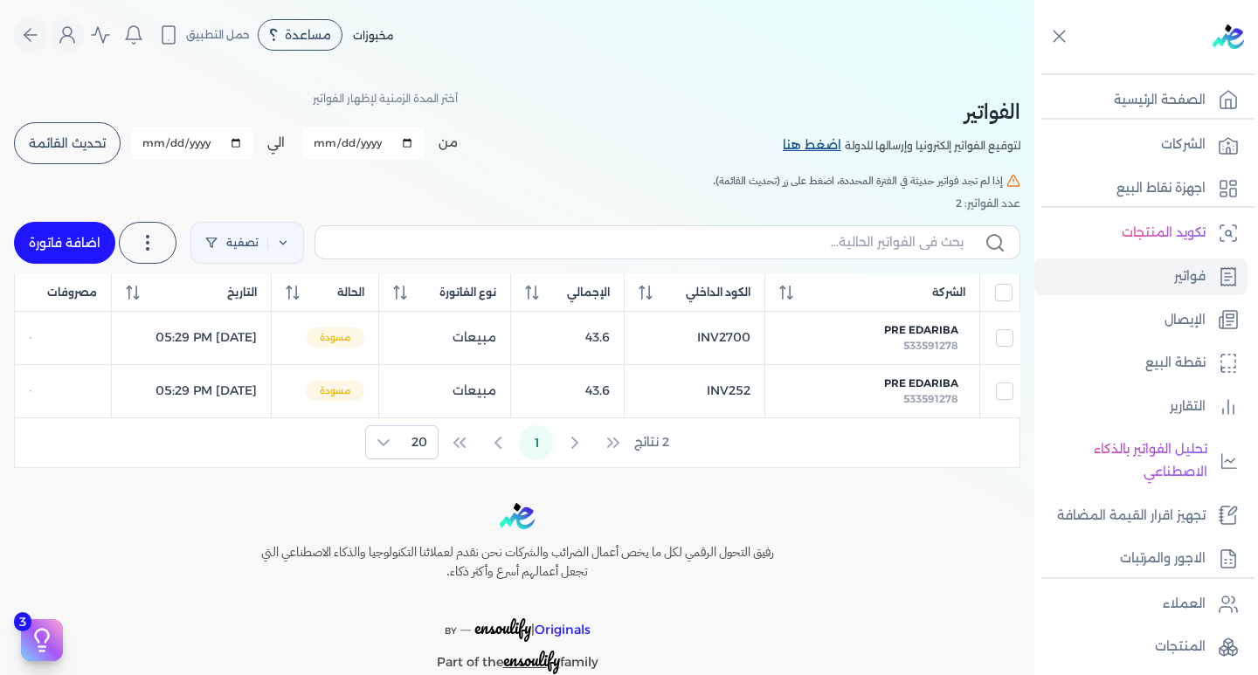
click at [832, 146] on link "اضغط هنا" at bounding box center [813, 145] width 62 height 19
